Goal: Navigation & Orientation: Find specific page/section

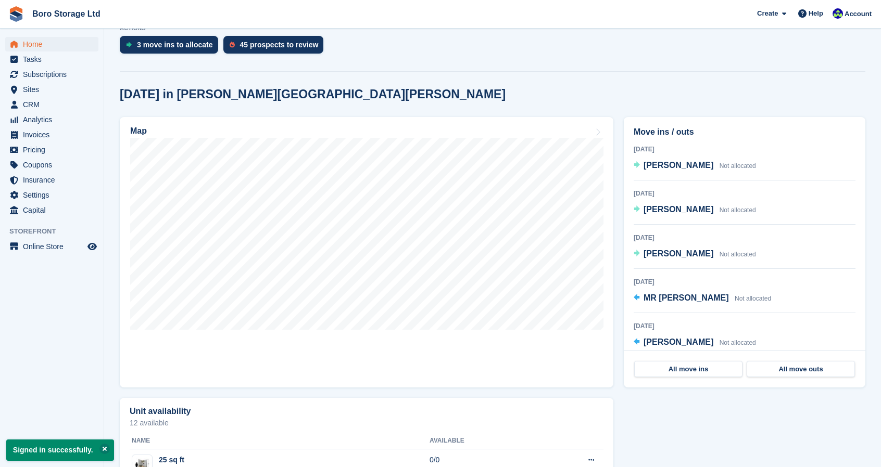
scroll to position [221, 0]
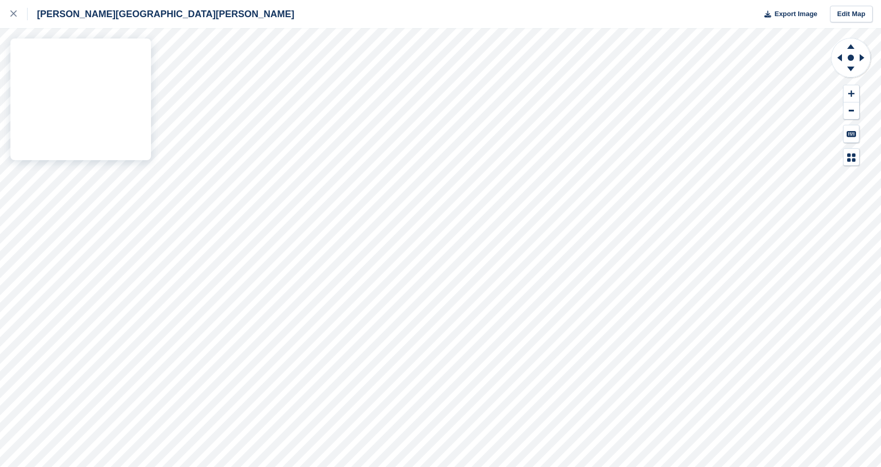
click at [51, 68] on div "Hopper Hill Road Export Image Edit Map" at bounding box center [440, 233] width 881 height 467
click at [17, 17] on div at bounding box center [18, 14] width 17 height 12
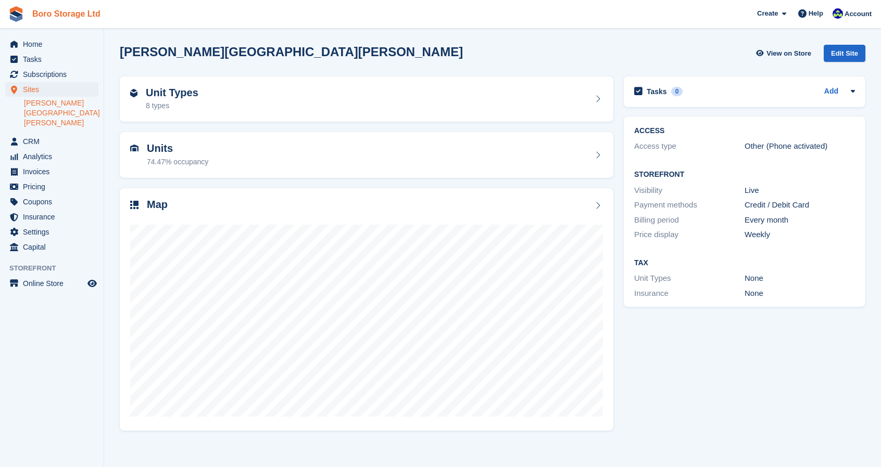
click at [67, 15] on link "Boro Storage Ltd" at bounding box center [66, 13] width 77 height 17
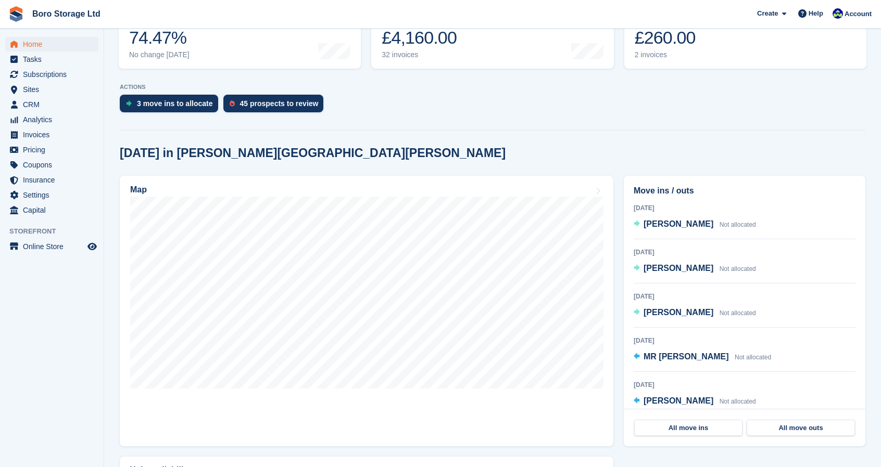
scroll to position [168, 0]
